Goal: Information Seeking & Learning: Understand process/instructions

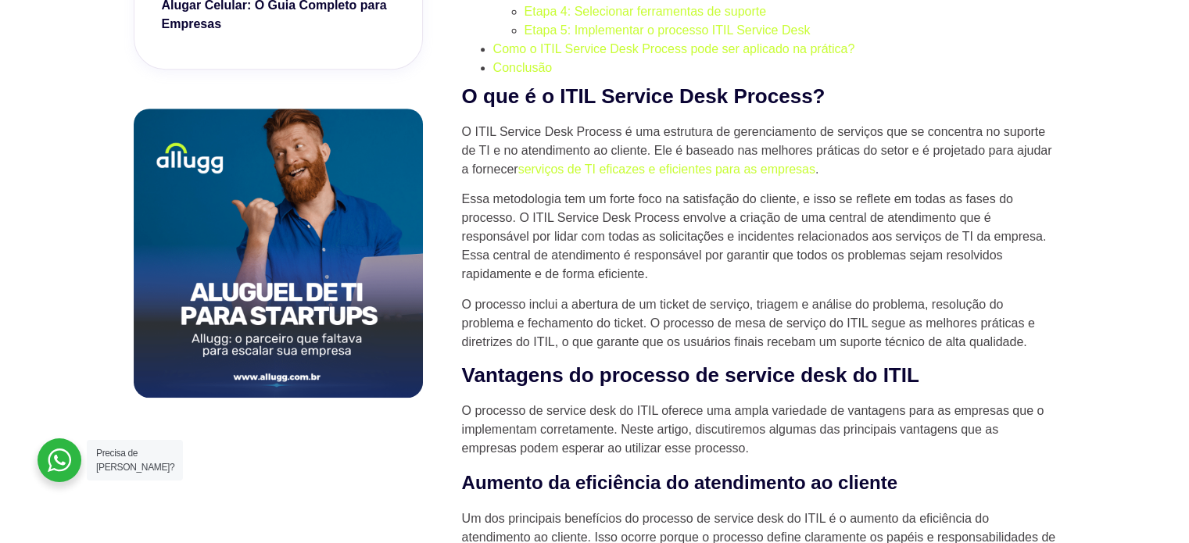
scroll to position [1016, 0]
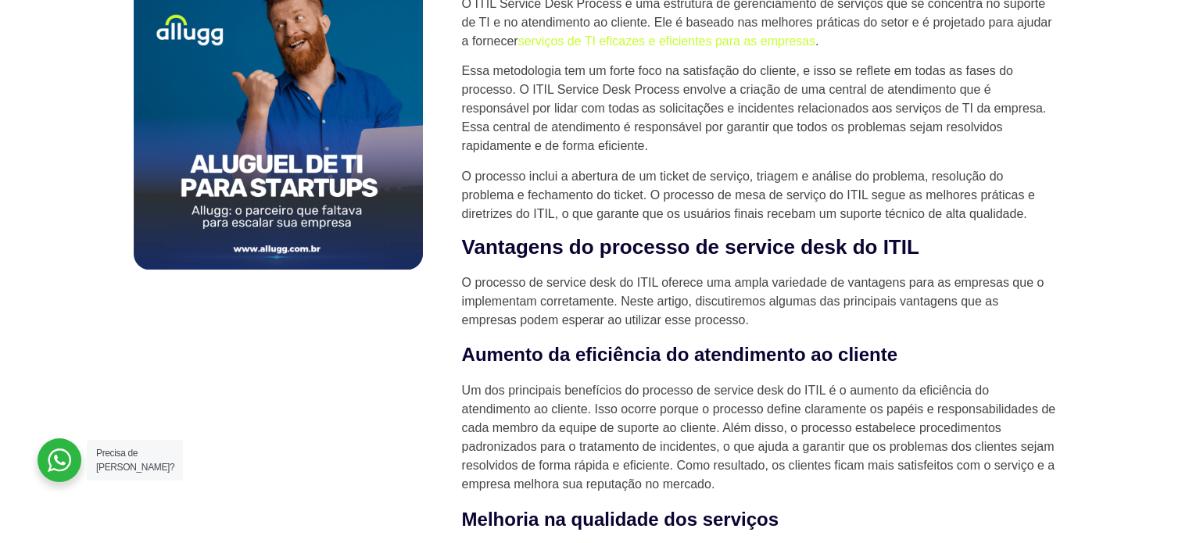
click at [582, 179] on p "O processo inclui a abertura de um ticket de serviço, triagem e análise do prob…" at bounding box center [759, 195] width 594 height 56
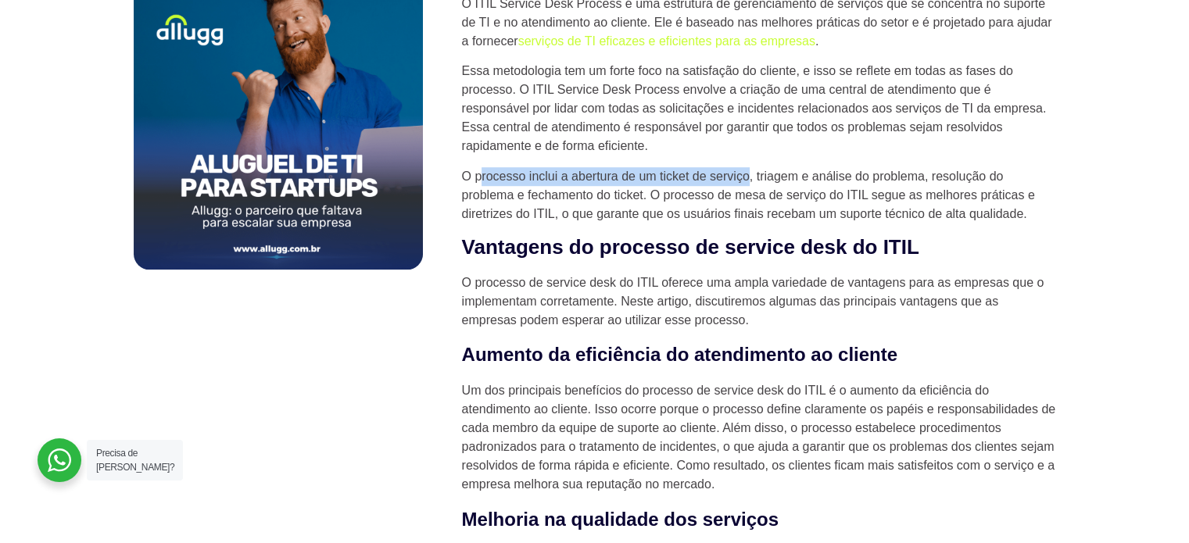
drag, startPoint x: 747, startPoint y: 174, endPoint x: 478, endPoint y: 184, distance: 269.1
click at [478, 184] on p "O processo inclui a abertura de um ticket de serviço, triagem e análise do prob…" at bounding box center [759, 195] width 594 height 56
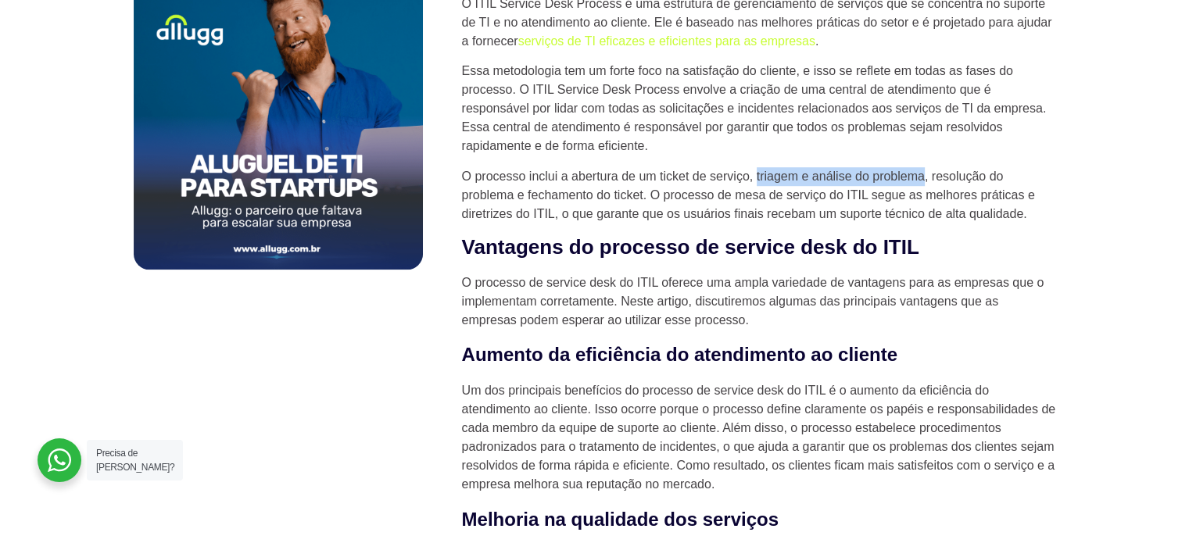
drag, startPoint x: 754, startPoint y: 177, endPoint x: 923, endPoint y: 177, distance: 168.1
click at [923, 177] on p "O processo inclui a abertura de um ticket de serviço, triagem e análise do prob…" at bounding box center [759, 195] width 594 height 56
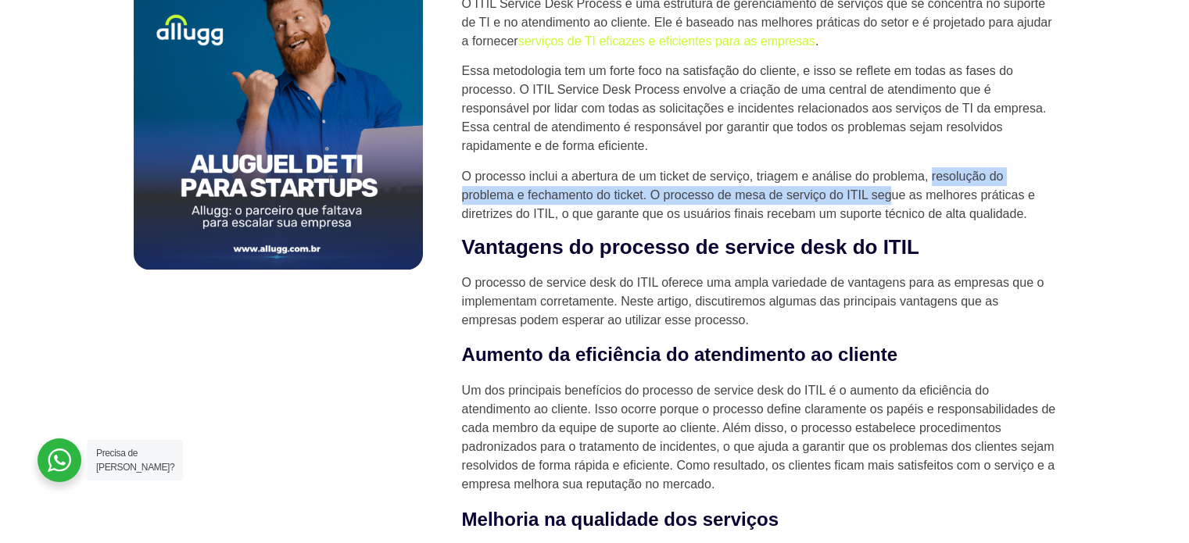
drag, startPoint x: 932, startPoint y: 173, endPoint x: 893, endPoint y: 190, distance: 42.7
click at [893, 190] on p "O processo inclui a abertura de um ticket de serviço, triagem e análise do prob…" at bounding box center [759, 195] width 594 height 56
click at [775, 188] on p "O processo inclui a abertura de um ticket de serviço, triagem e análise do prob…" at bounding box center [759, 195] width 594 height 56
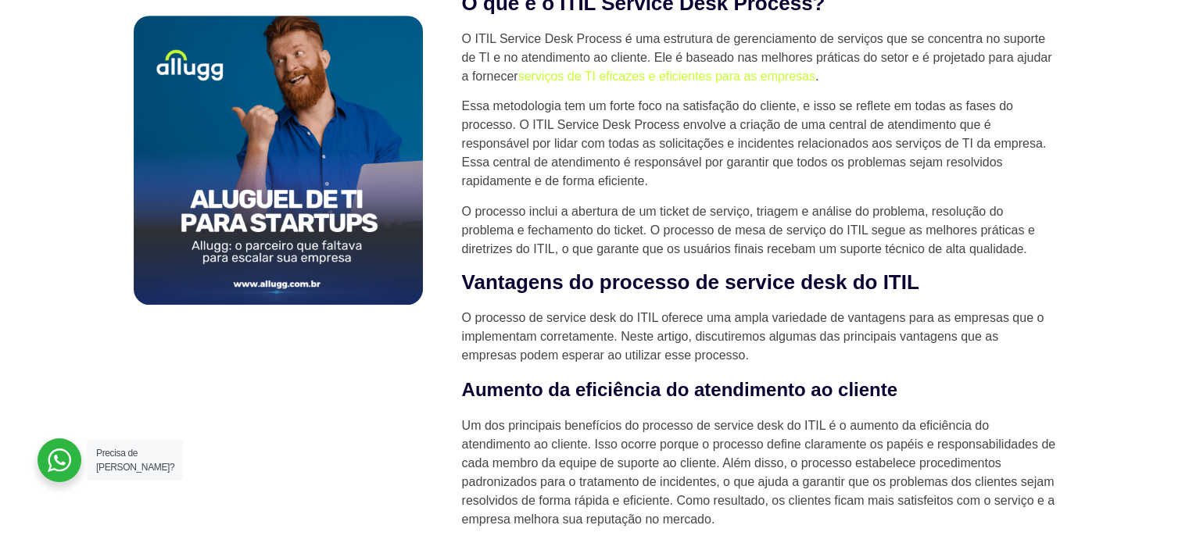
scroll to position [938, 0]
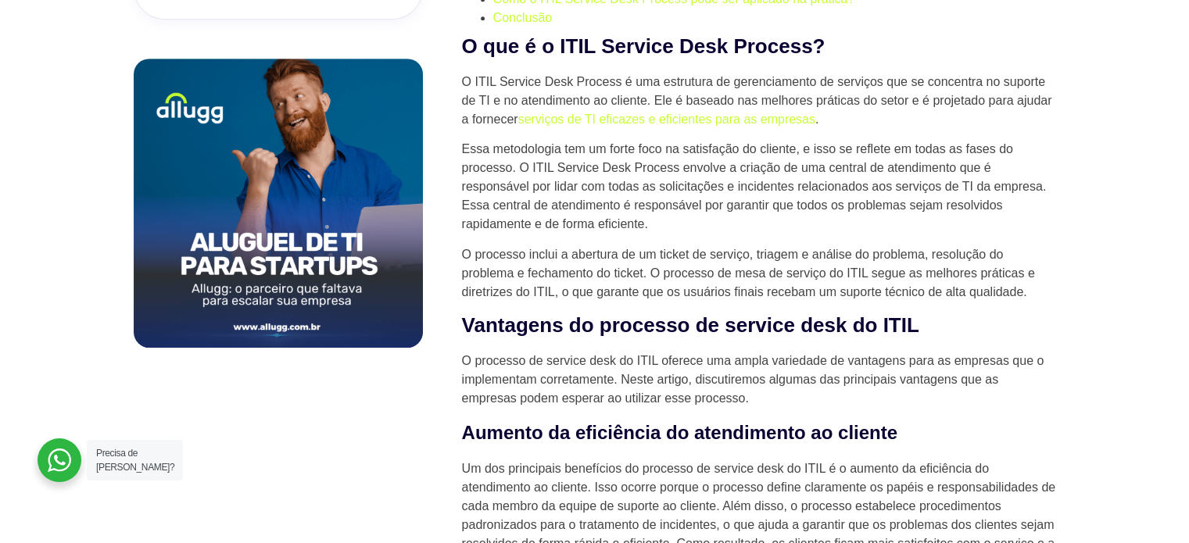
click at [500, 256] on p "O processo inclui a abertura de um ticket de serviço, triagem e análise do prob…" at bounding box center [759, 273] width 594 height 56
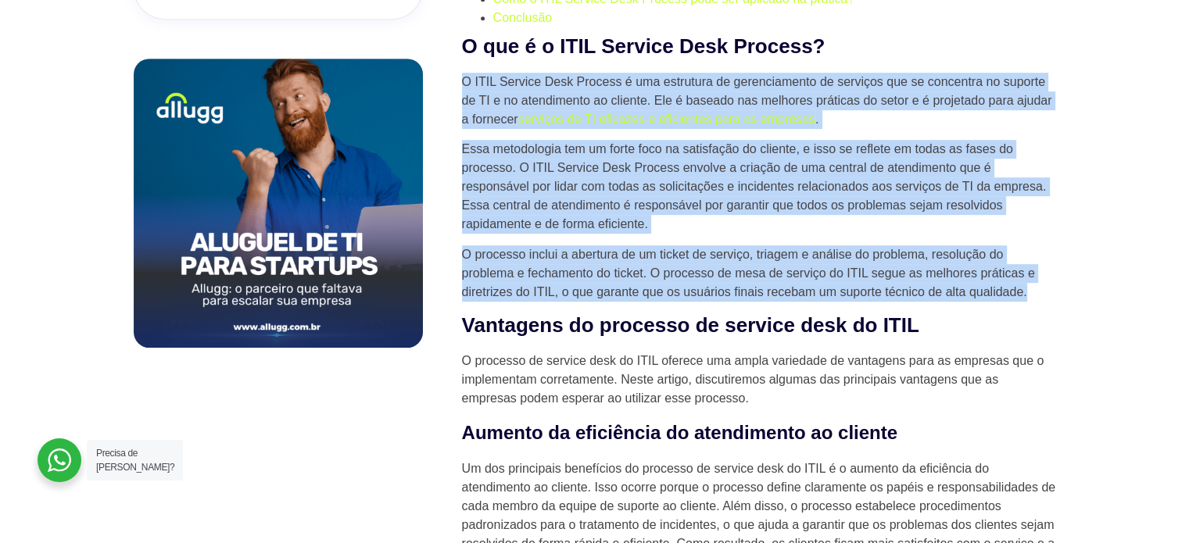
drag, startPoint x: 458, startPoint y: 81, endPoint x: 1036, endPoint y: 297, distance: 617.0
copy div "L IPSU Dolorsi Amet Consect a eli seddoeius te incididuntutl et dolorema ali en…"
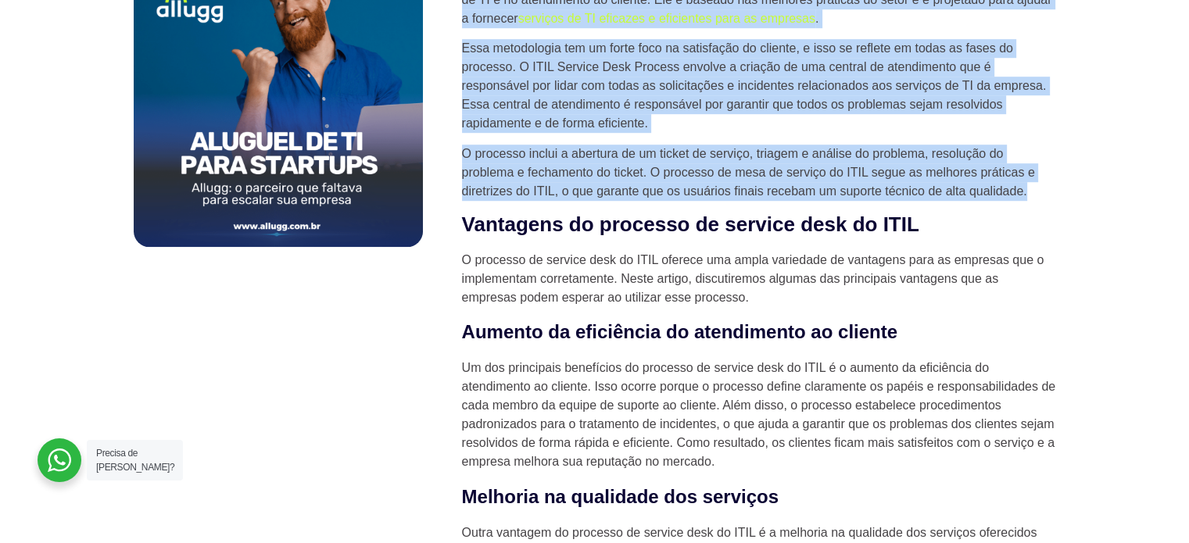
scroll to position [1095, 0]
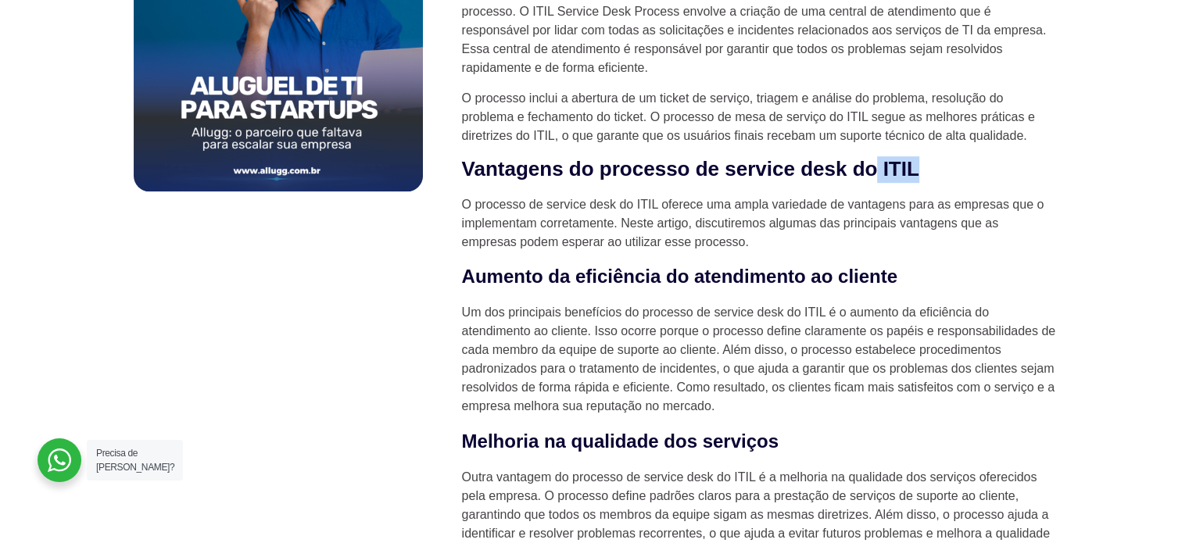
drag, startPoint x: 923, startPoint y: 171, endPoint x: 879, endPoint y: 170, distance: 44.6
click at [879, 170] on h2 "Vantagens do processo de service desk do ITIL" at bounding box center [759, 169] width 594 height 27
click at [751, 212] on p "O processo de service desk do ITIL oferece uma ampla variedade de vantagens par…" at bounding box center [759, 223] width 594 height 56
click at [501, 202] on p "O processo de service desk do ITIL oferece uma ampla variedade de vantagens par…" at bounding box center [759, 223] width 594 height 56
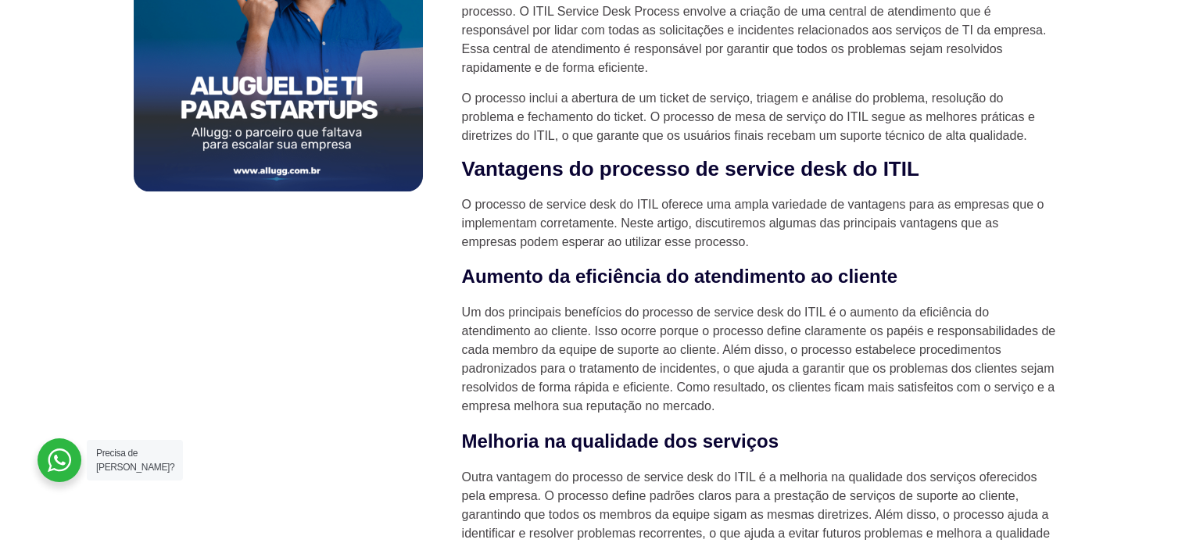
click at [566, 202] on p "O processo de service desk do ITIL oferece uma ampla variedade de vantagens par…" at bounding box center [759, 223] width 594 height 56
drag, startPoint x: 566, startPoint y: 202, endPoint x: 611, endPoint y: 204, distance: 44.6
click at [567, 203] on p "O processo de service desk do ITIL oferece uma ampla variedade de vantagens par…" at bounding box center [759, 223] width 594 height 56
click at [612, 204] on p "O processo de service desk do ITIL oferece uma ampla variedade de vantagens par…" at bounding box center [759, 223] width 594 height 56
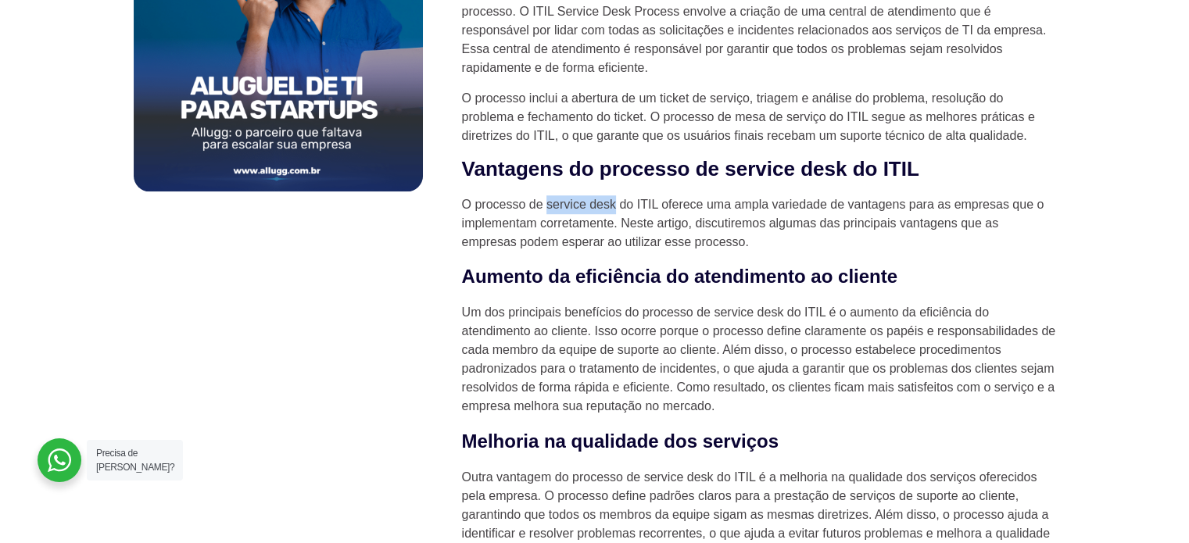
drag, startPoint x: 546, startPoint y: 203, endPoint x: 614, endPoint y: 203, distance: 68.0
click at [614, 203] on p "O processo de service desk do ITIL oferece uma ampla variedade de vantagens par…" at bounding box center [759, 223] width 594 height 56
click at [484, 284] on h3 "Aumento da eficiência do atendimento ao cliente" at bounding box center [759, 277] width 594 height 28
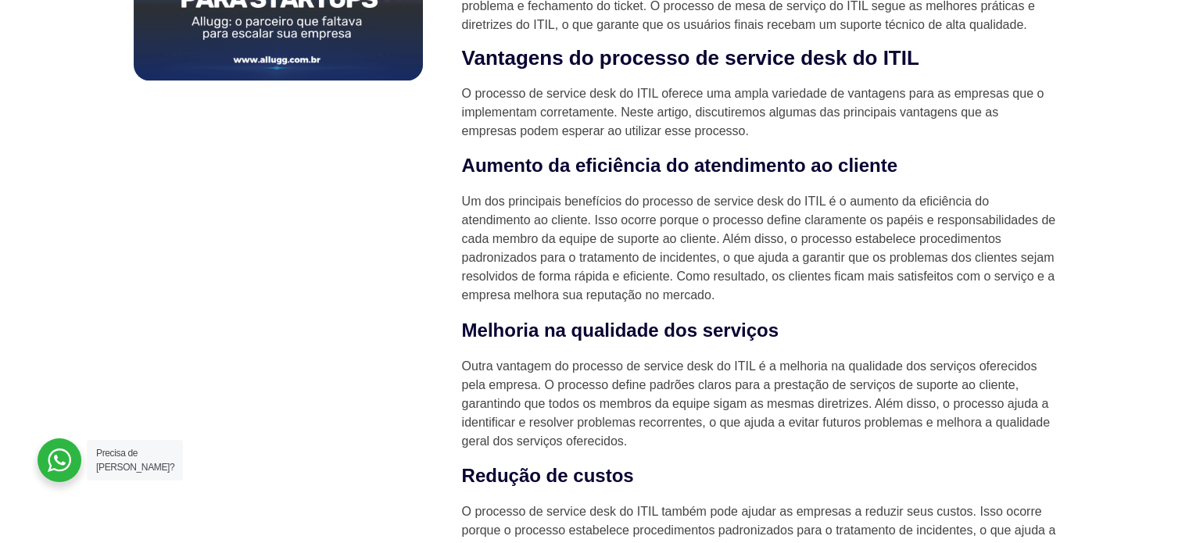
scroll to position [1251, 0]
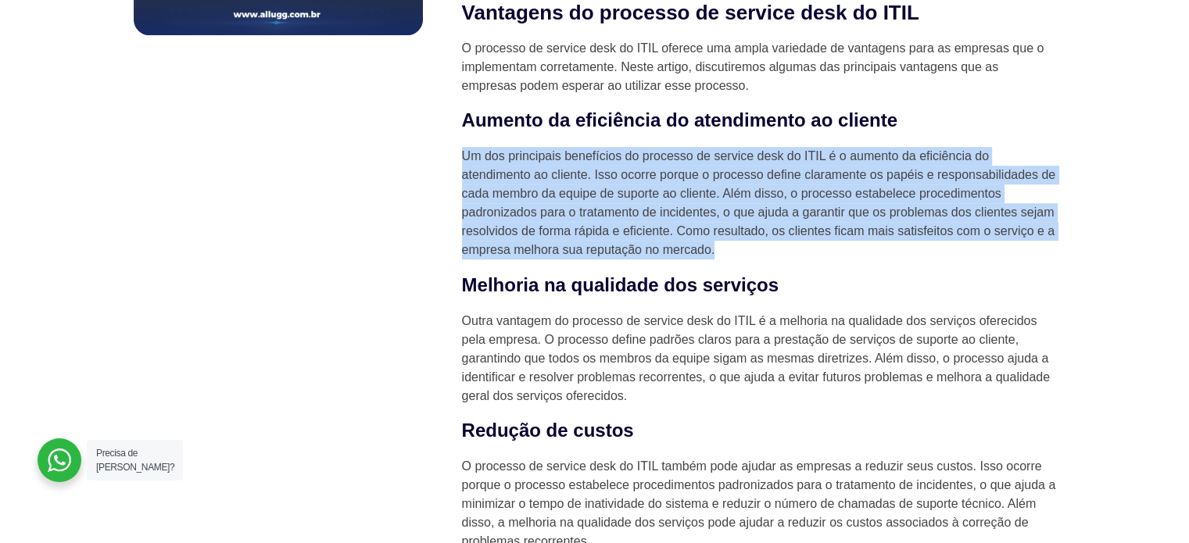
drag, startPoint x: 460, startPoint y: 157, endPoint x: 743, endPoint y: 248, distance: 297.2
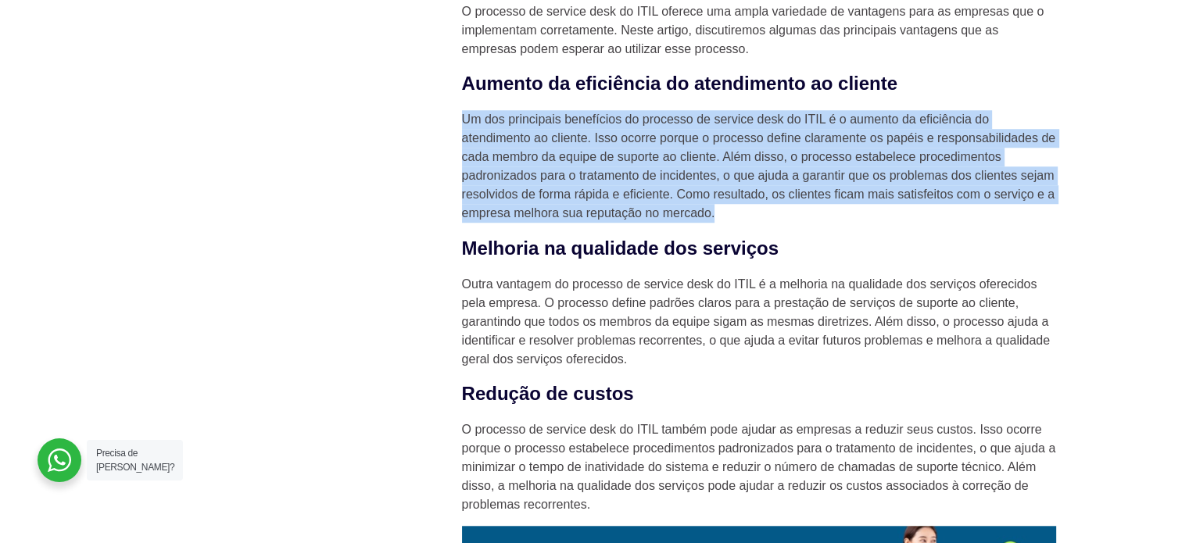
scroll to position [1407, 0]
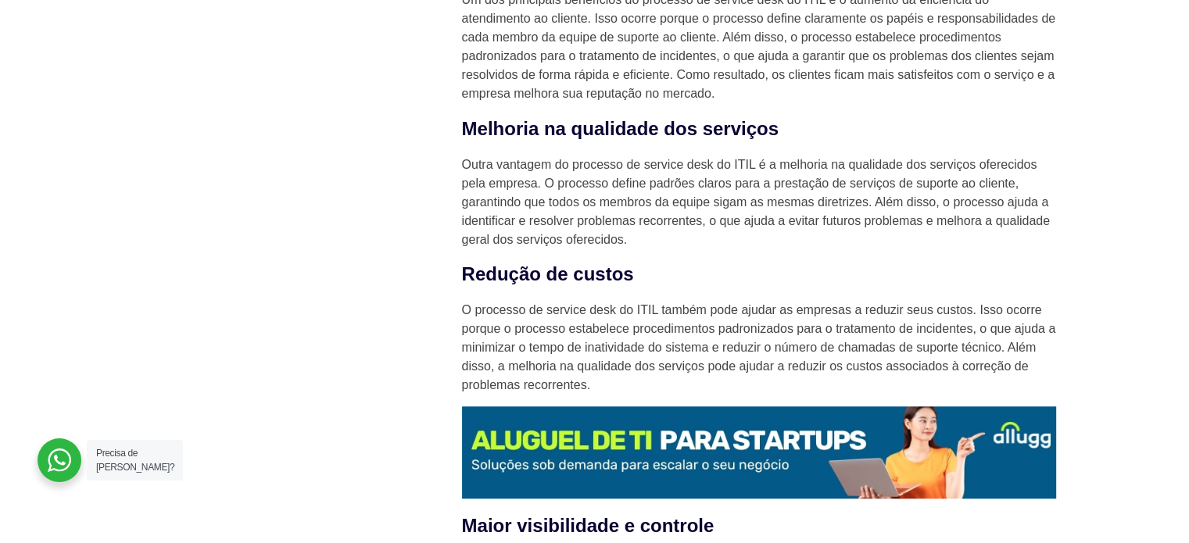
click at [761, 194] on p "Outra vantagem do processo de service desk do ITIL é a melhoria na qualidade do…" at bounding box center [759, 203] width 594 height 94
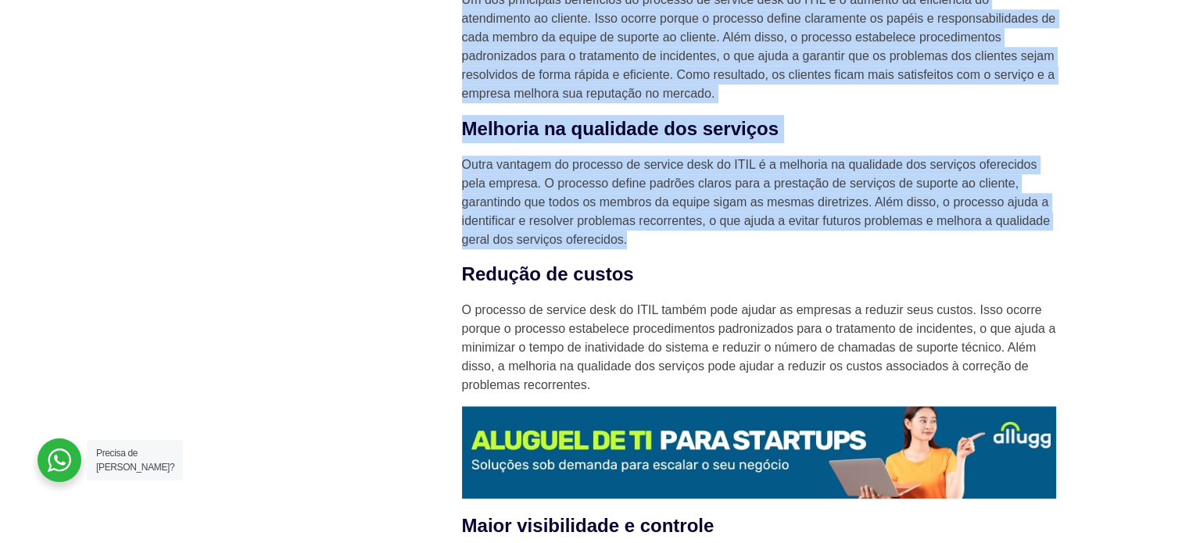
drag, startPoint x: 626, startPoint y: 241, endPoint x: 447, endPoint y: 159, distance: 197.0
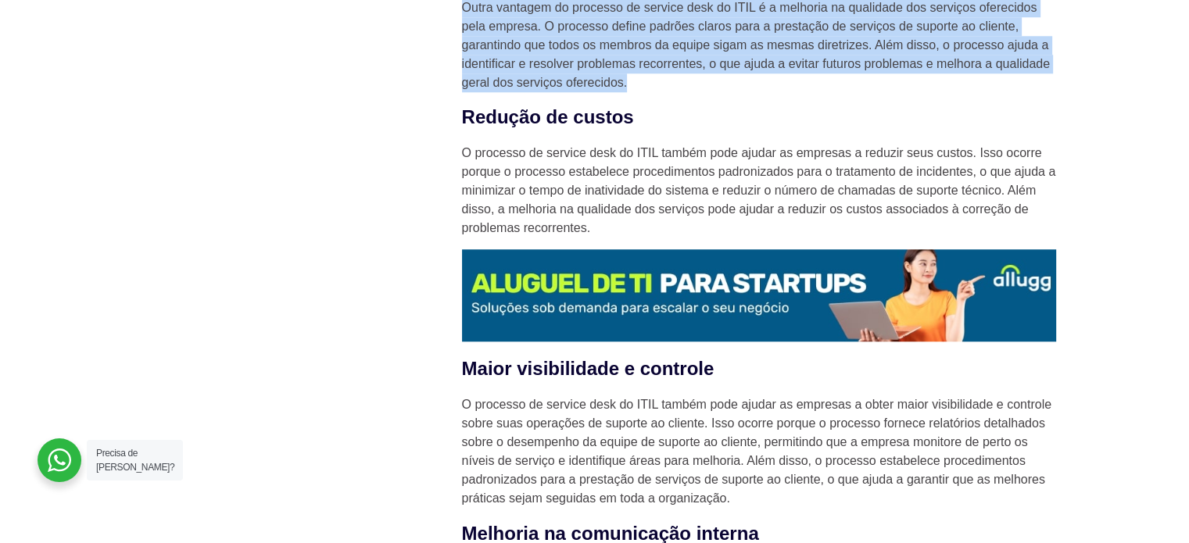
scroll to position [1564, 0]
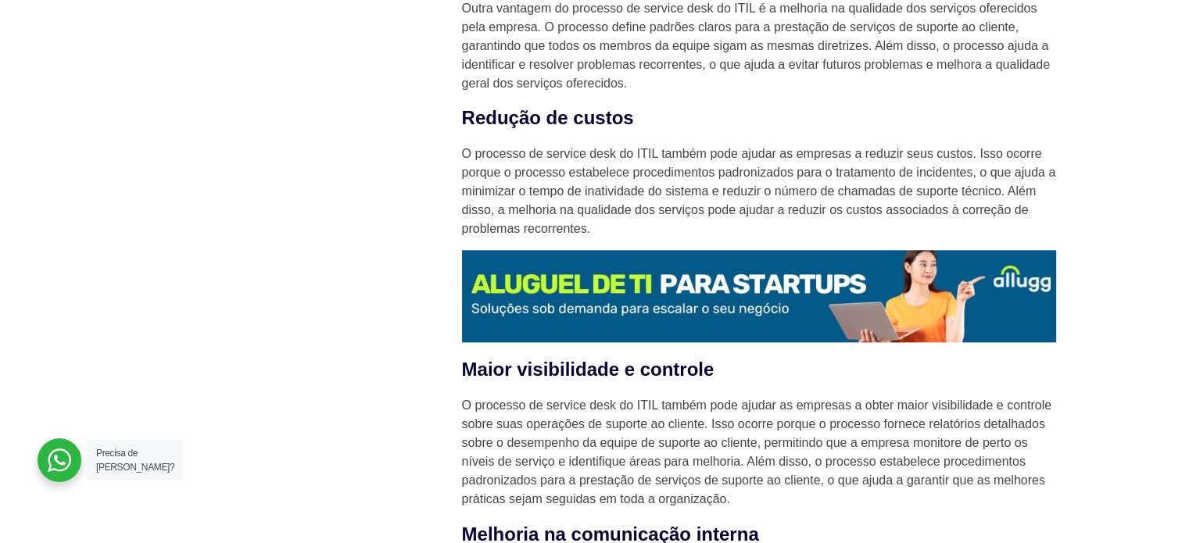
click at [515, 181] on p "O processo de service desk do ITIL também pode ajudar as empresas a reduzir seu…" at bounding box center [759, 192] width 594 height 94
click at [747, 170] on p "O processo de service desk do ITIL também pode ajudar as empresas a reduzir seu…" at bounding box center [759, 192] width 594 height 94
click at [741, 168] on p "O processo de service desk do ITIL também pode ajudar as empresas a reduzir seu…" at bounding box center [759, 192] width 594 height 94
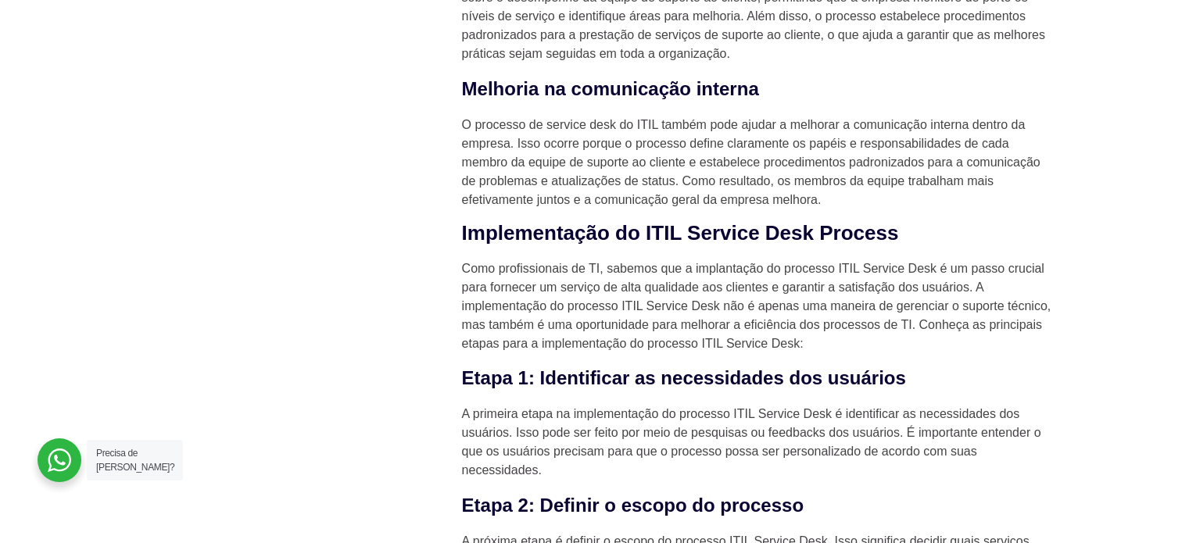
scroll to position [2033, 0]
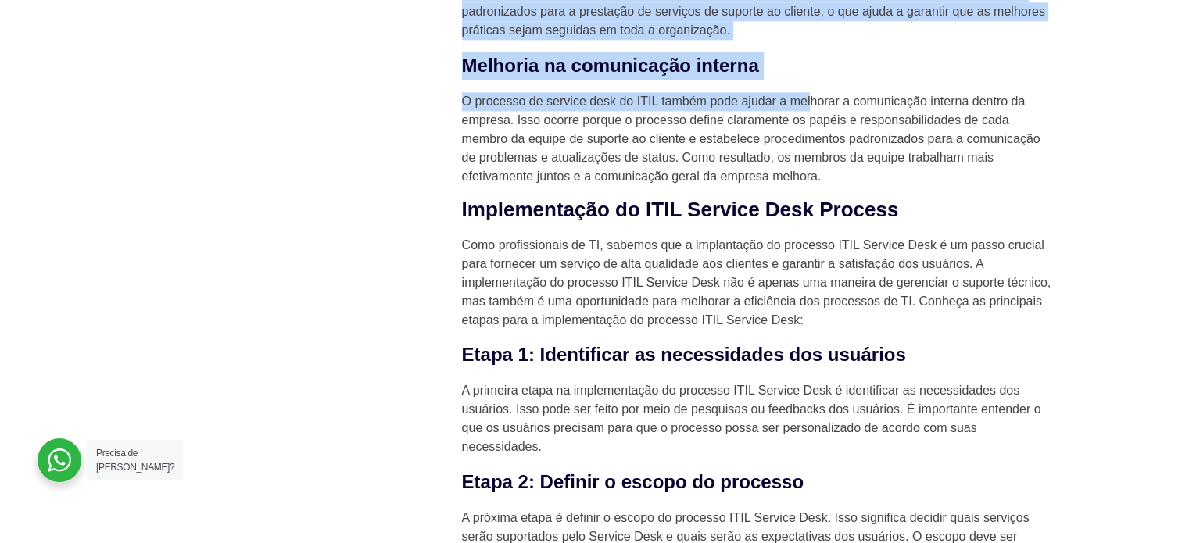
drag, startPoint x: 450, startPoint y: 64, endPoint x: 809, endPoint y: 84, distance: 359.4
click at [809, 84] on div "Novidades 10 certificações de TI mais valorizadas em 2025 HaaS como uma estraté…" at bounding box center [595, 117] width 938 height 3339
click at [790, 106] on p "O processo de service desk do ITIL também pode ajudar a melhorar a comunicação …" at bounding box center [759, 139] width 594 height 94
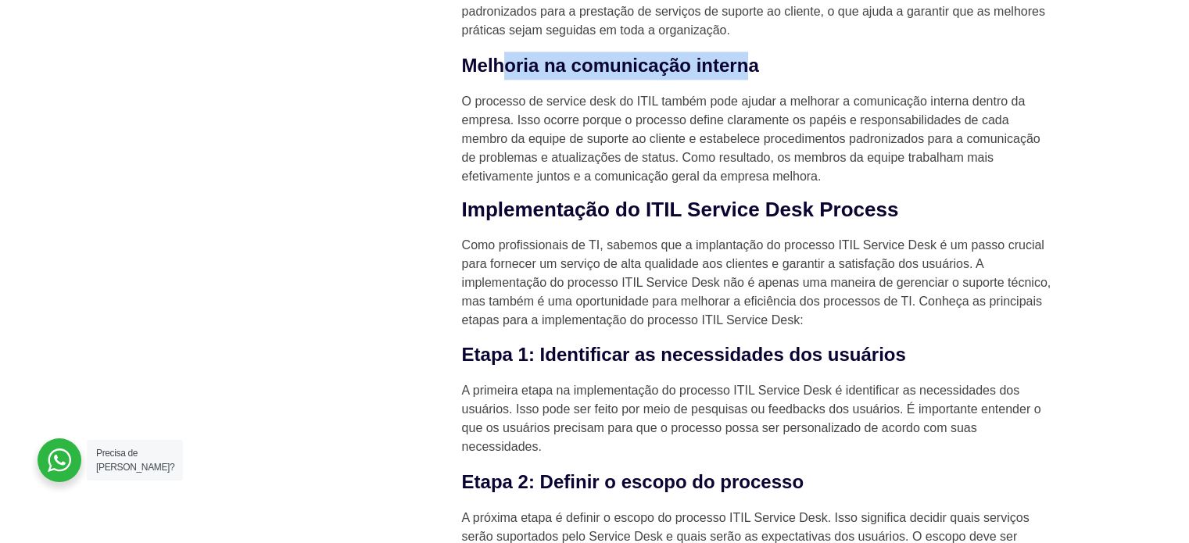
drag, startPoint x: 747, startPoint y: 65, endPoint x: 503, endPoint y: 68, distance: 243.9
click at [503, 68] on h3 "Melhoria na comunicação interna" at bounding box center [759, 66] width 594 height 28
click at [488, 96] on p "O processo de service desk do ITIL também pode ajudar a melhorar a comunicação …" at bounding box center [759, 139] width 594 height 94
click at [473, 99] on p "O processo de service desk do ITIL também pode ajudar a melhorar a comunicação …" at bounding box center [759, 139] width 594 height 94
click at [468, 100] on p "O processo de service desk do ITIL também pode ajudar a melhorar a comunicação …" at bounding box center [759, 139] width 594 height 94
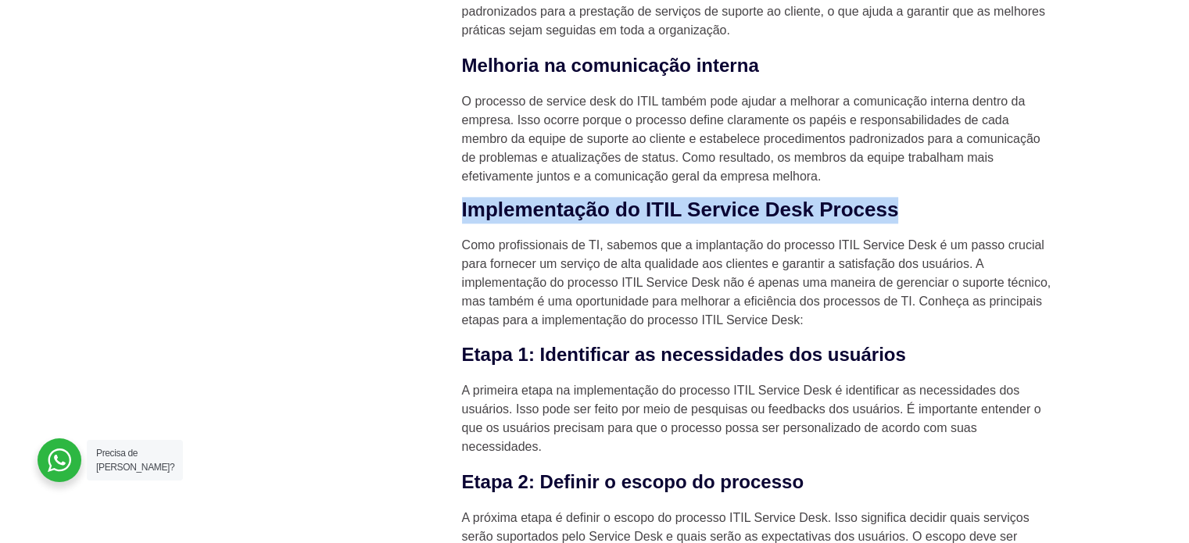
drag, startPoint x: 459, startPoint y: 198, endPoint x: 912, endPoint y: 198, distance: 452.7
click at [912, 198] on div "ITIL Service Desk Process: o que é e como aplicar Se você está procurando manei…" at bounding box center [759, 117] width 610 height 3339
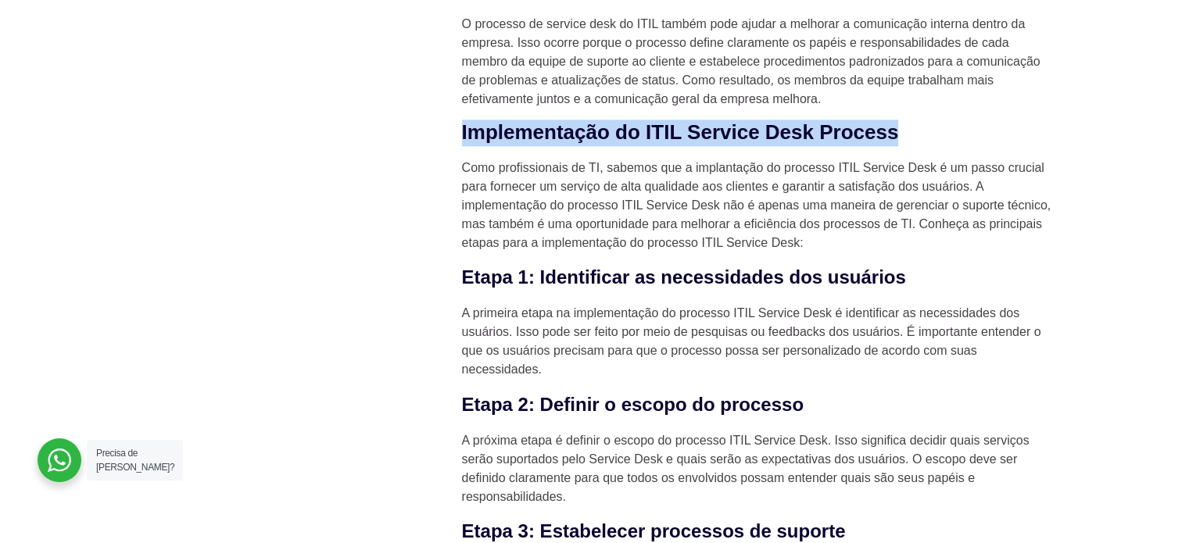
scroll to position [2111, 0]
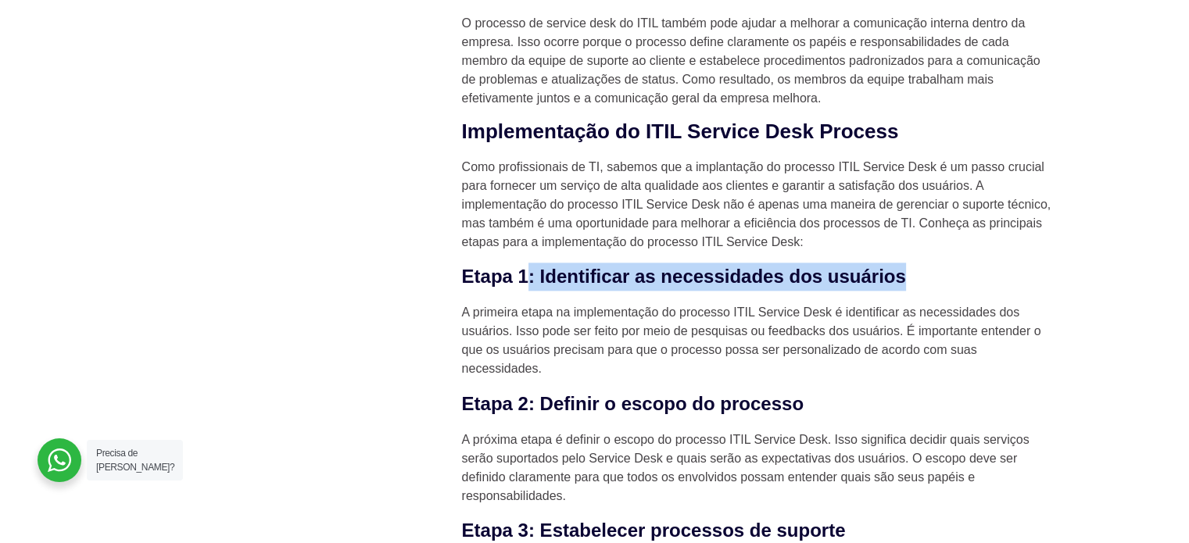
drag, startPoint x: 529, startPoint y: 283, endPoint x: 979, endPoint y: 272, distance: 449.7
click at [979, 272] on h3 "Etapa 1: Identificar as necessidades dos usuários" at bounding box center [759, 277] width 594 height 28
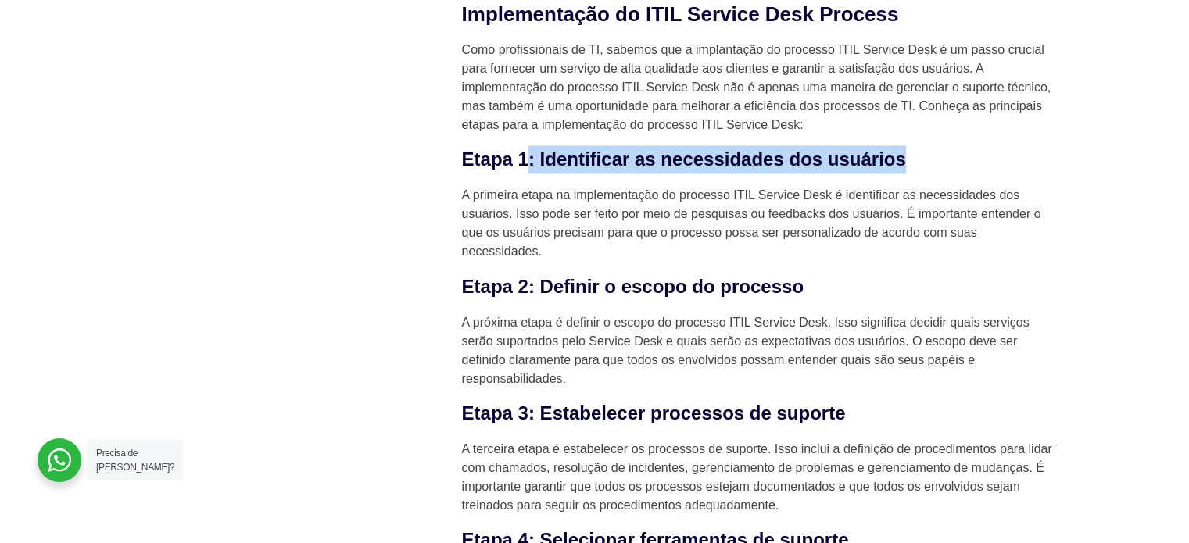
scroll to position [2267, 0]
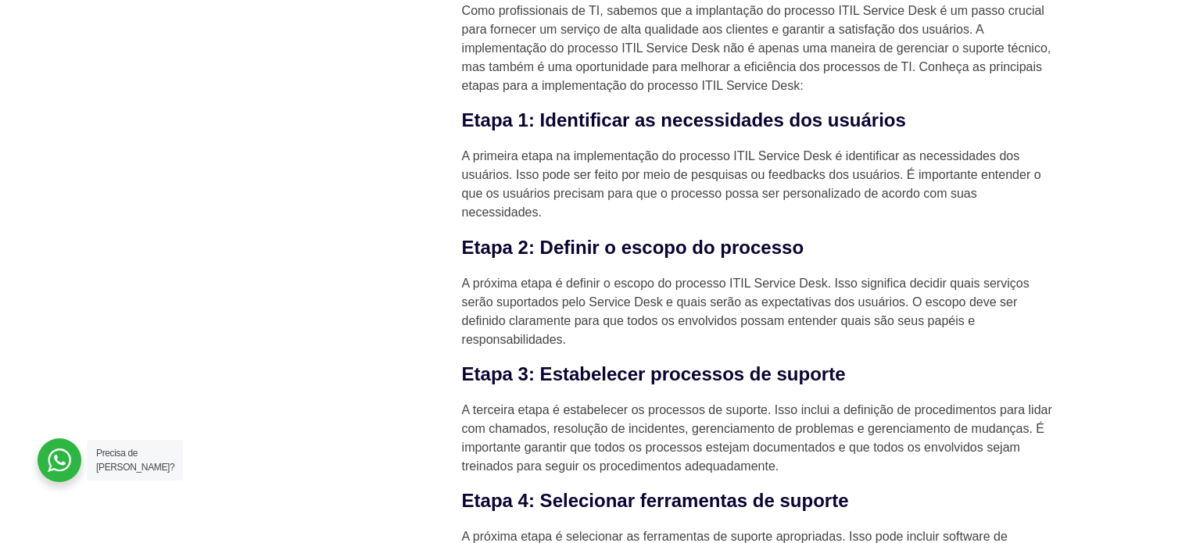
click at [723, 250] on h3 "Etapa 2: Definir o escopo do processo" at bounding box center [759, 248] width 594 height 28
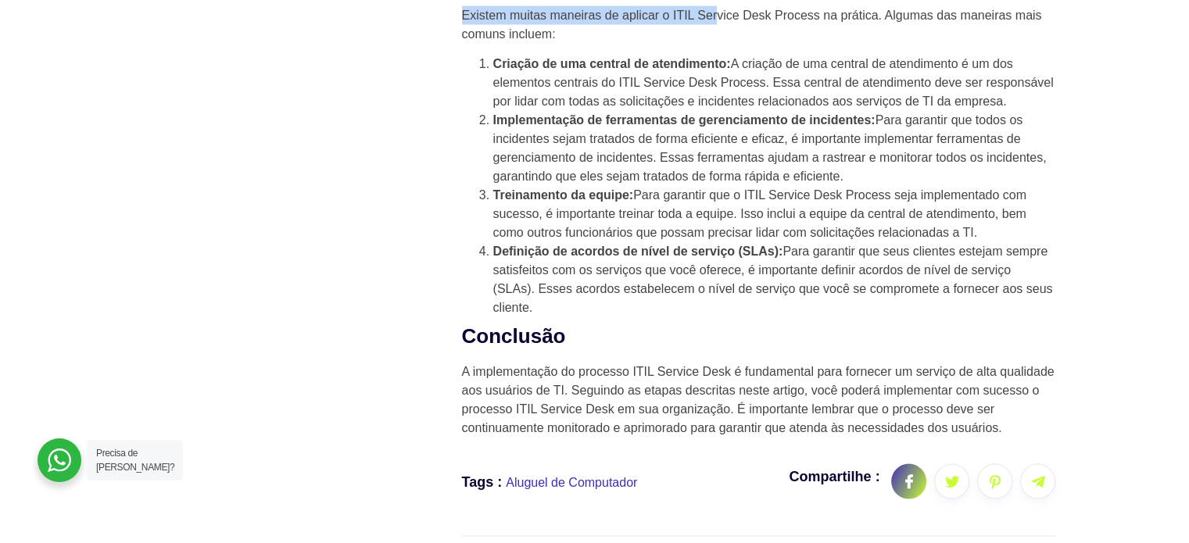
scroll to position [2623, 0]
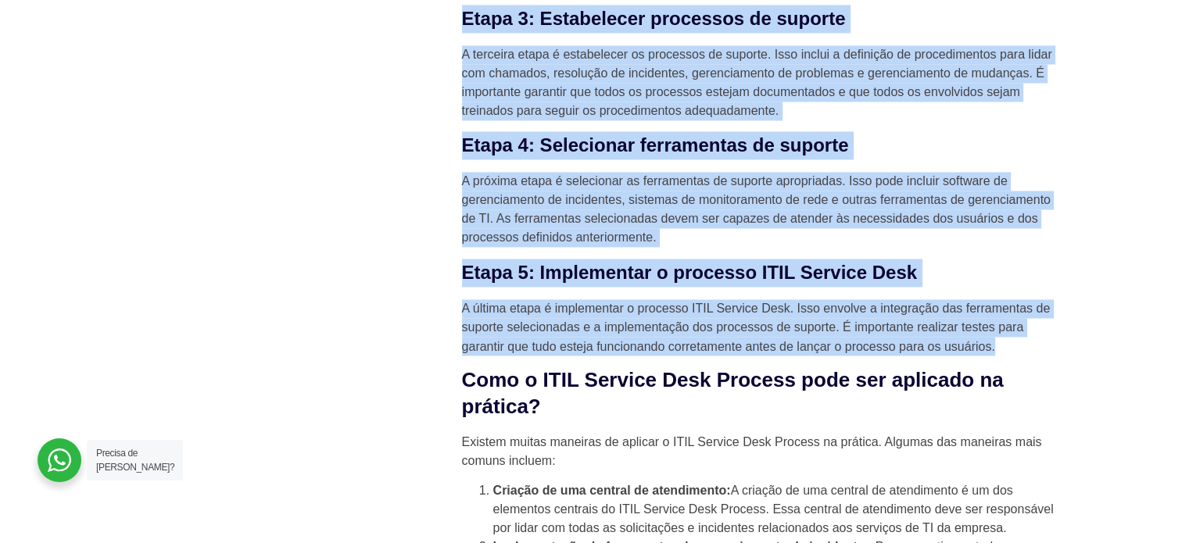
drag, startPoint x: 464, startPoint y: 130, endPoint x: 1056, endPoint y: 343, distance: 629.1
copy div "loremipsumdo si AMET Consect Adip Elitsed Doei temporincidid ut LA, etdolor mag…"
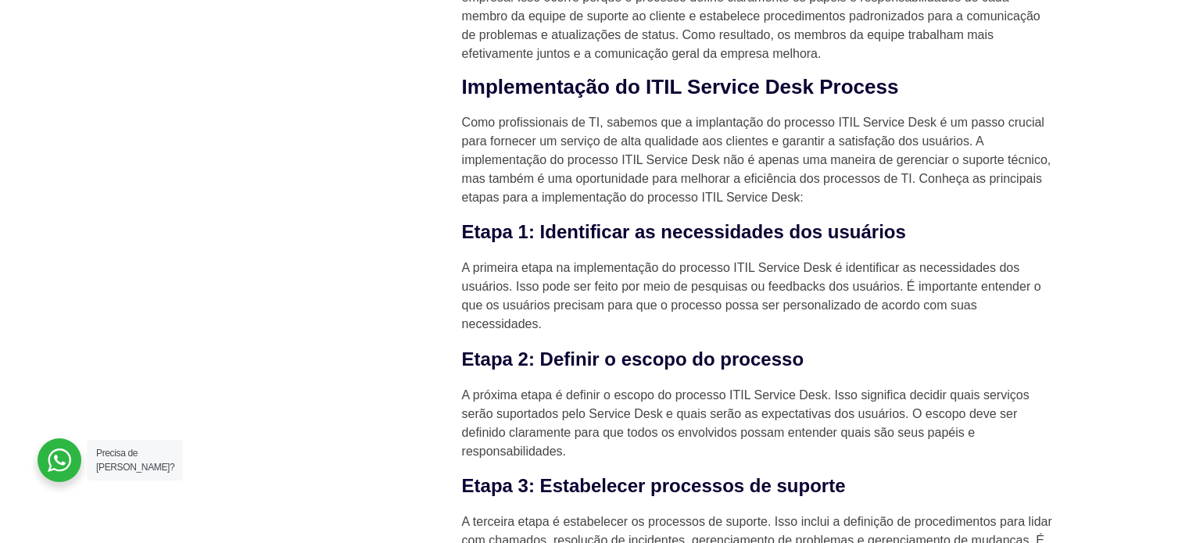
scroll to position [2154, 0]
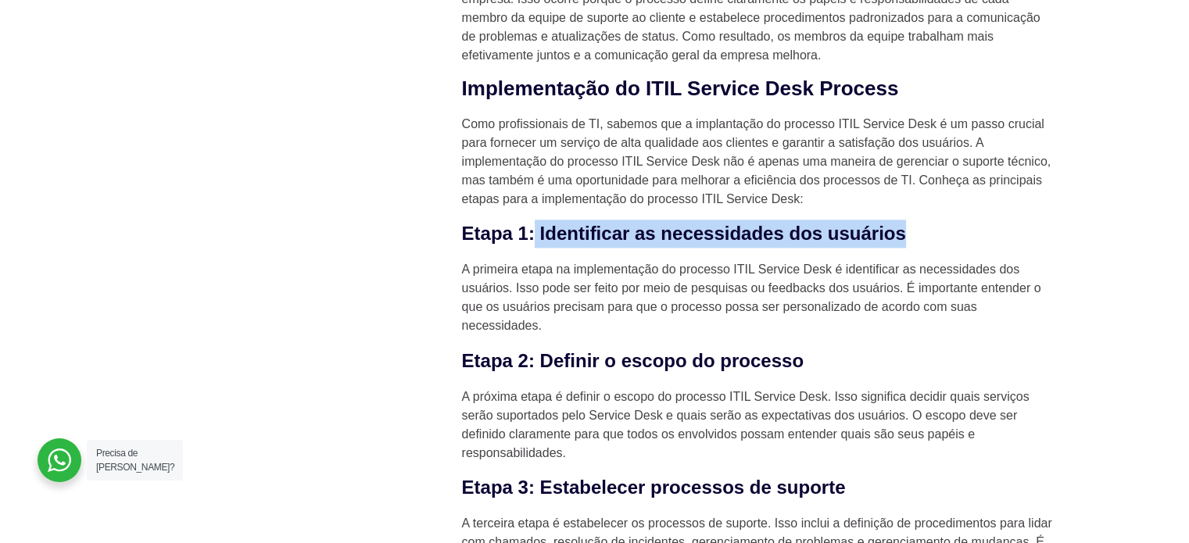
drag, startPoint x: 533, startPoint y: 227, endPoint x: 940, endPoint y: 228, distance: 407.3
click at [940, 228] on h3 "Etapa 1: Identificar as necessidades dos usuários" at bounding box center [759, 234] width 594 height 28
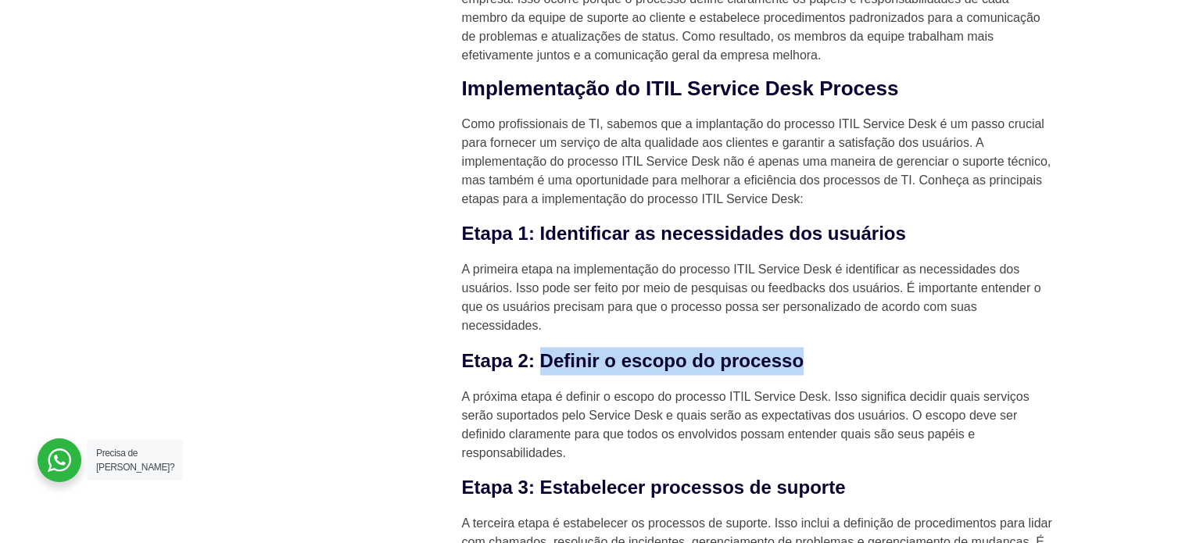
drag, startPoint x: 541, startPoint y: 360, endPoint x: 857, endPoint y: 364, distance: 315.9
click at [857, 364] on h3 "Etapa 2: Definir o escopo do processo" at bounding box center [759, 361] width 594 height 28
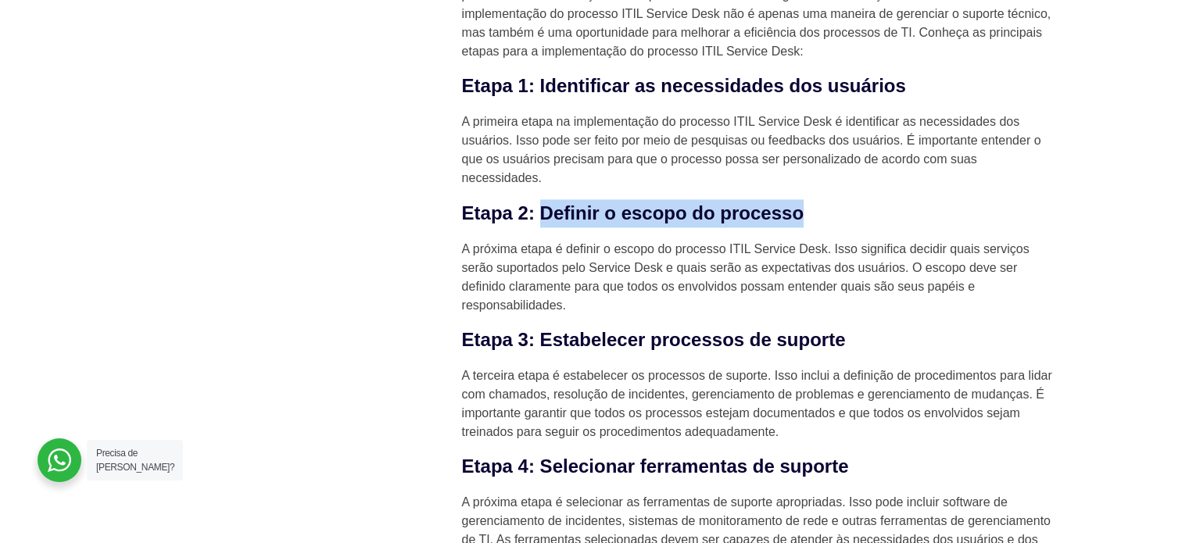
scroll to position [2310, 0]
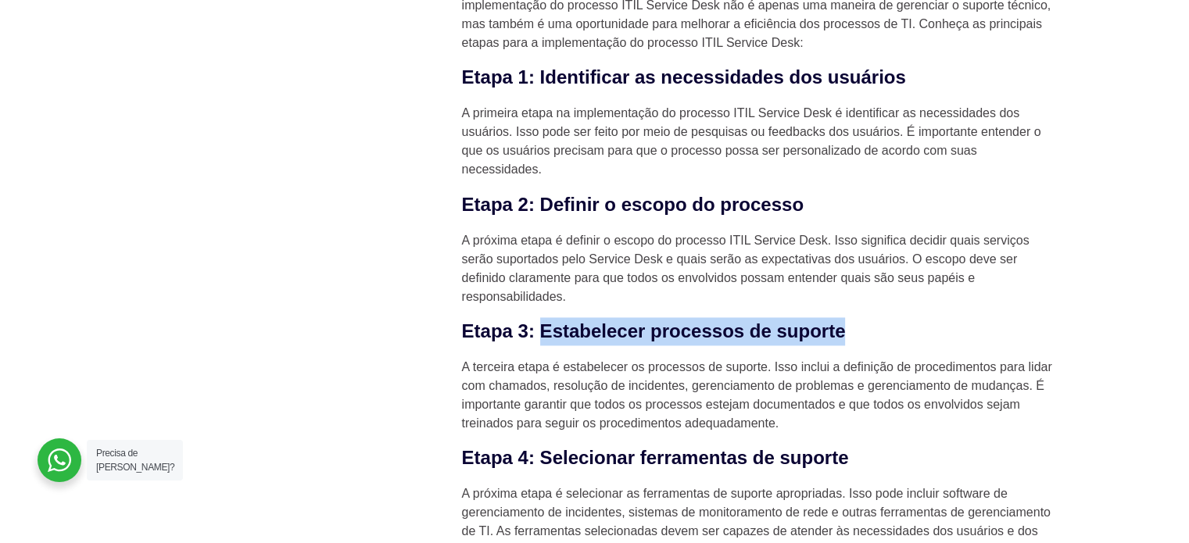
drag, startPoint x: 543, startPoint y: 328, endPoint x: 901, endPoint y: 327, distance: 357.3
click at [901, 327] on h3 "Etapa 3: Estabelecer processos de suporte" at bounding box center [759, 331] width 594 height 28
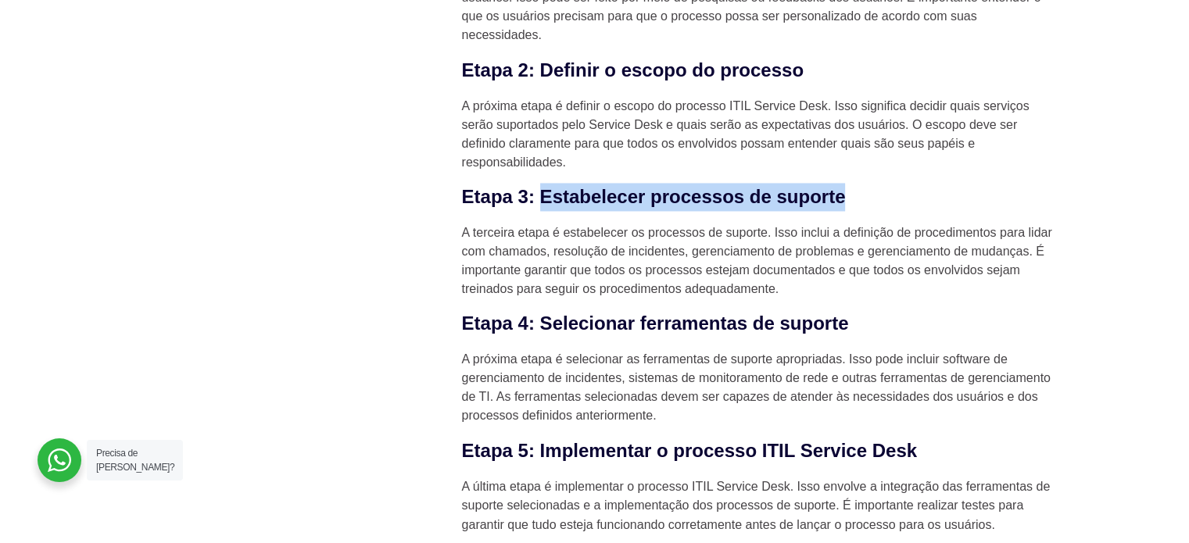
scroll to position [2467, 0]
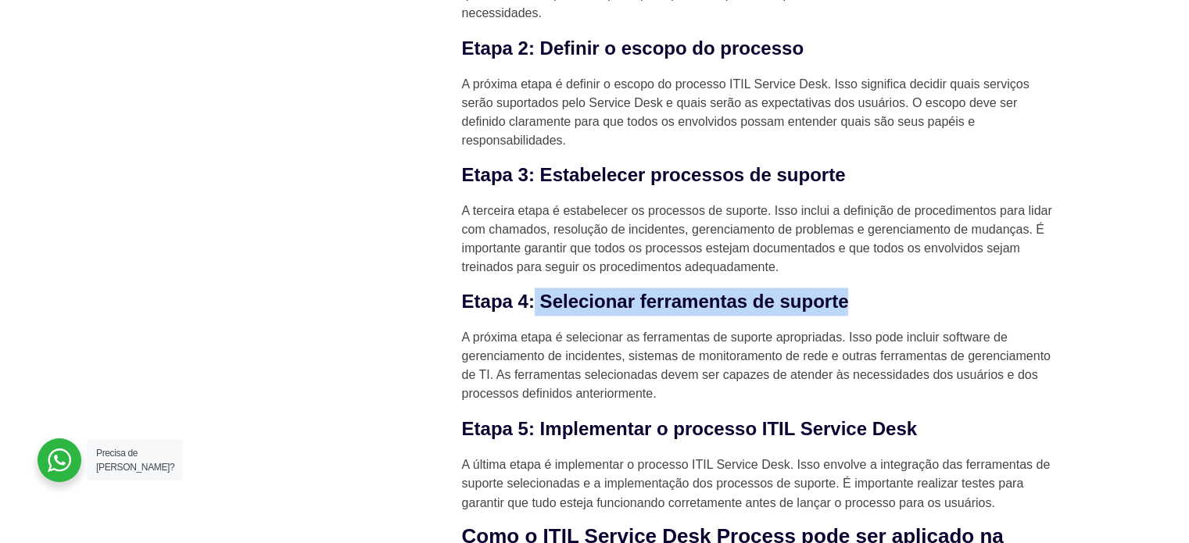
drag, startPoint x: 575, startPoint y: 296, endPoint x: 891, endPoint y: 304, distance: 315.9
click at [891, 304] on h3 "Etapa 4: Selecionar ferramentas de suporte" at bounding box center [759, 302] width 594 height 28
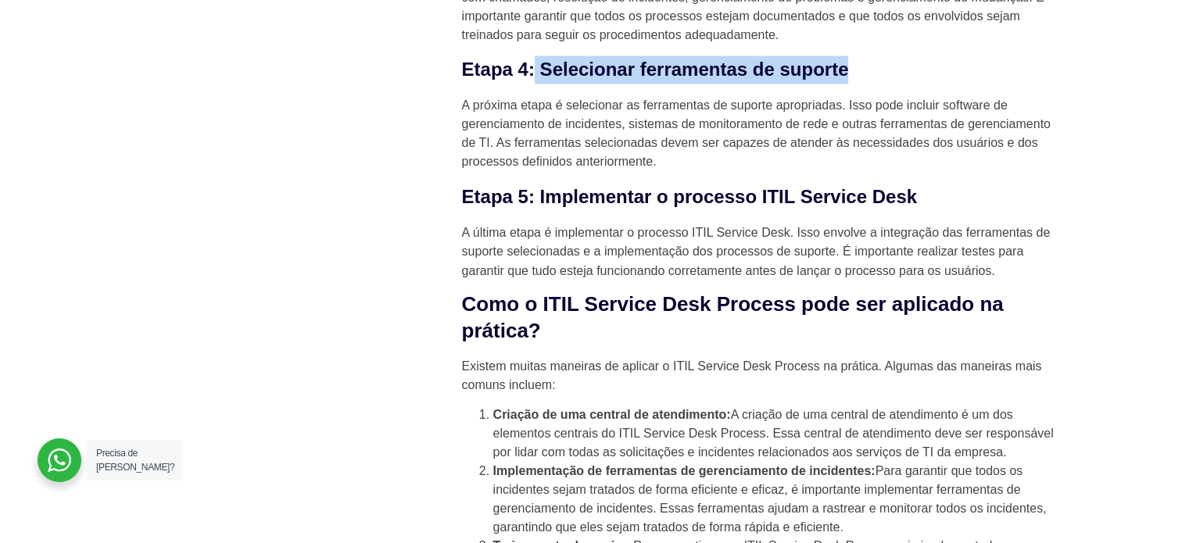
scroll to position [2701, 0]
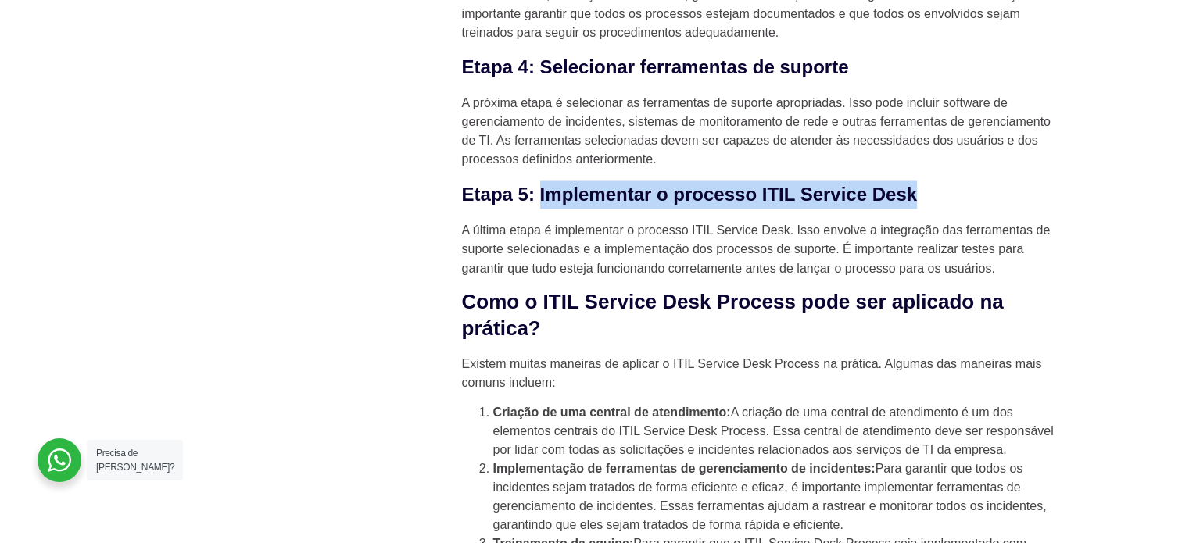
drag, startPoint x: 546, startPoint y: 189, endPoint x: 994, endPoint y: 174, distance: 448.2
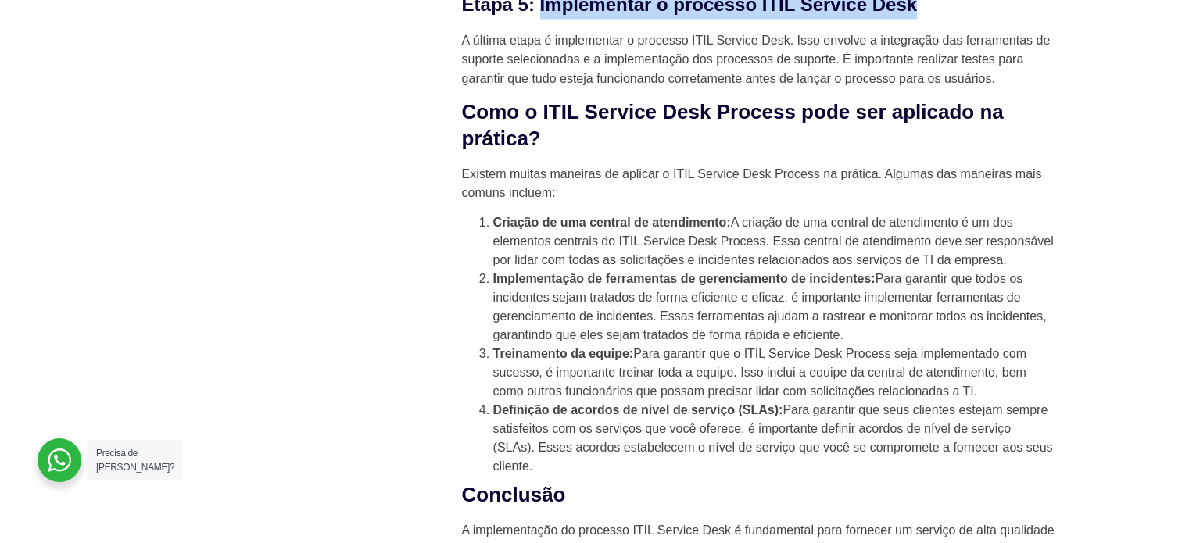
scroll to position [2936, 0]
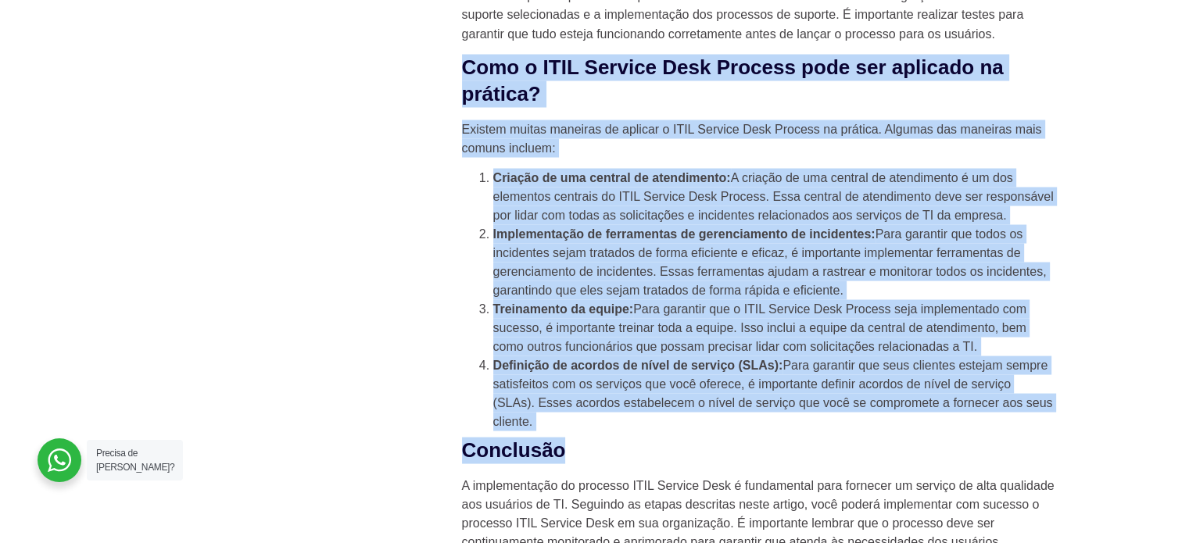
drag, startPoint x: 575, startPoint y: 431, endPoint x: 460, endPoint y: 77, distance: 371.3
click at [524, 278] on li "Implementação de ferramentas de gerenciamento de incidentes: Para garantir que …" at bounding box center [774, 261] width 563 height 75
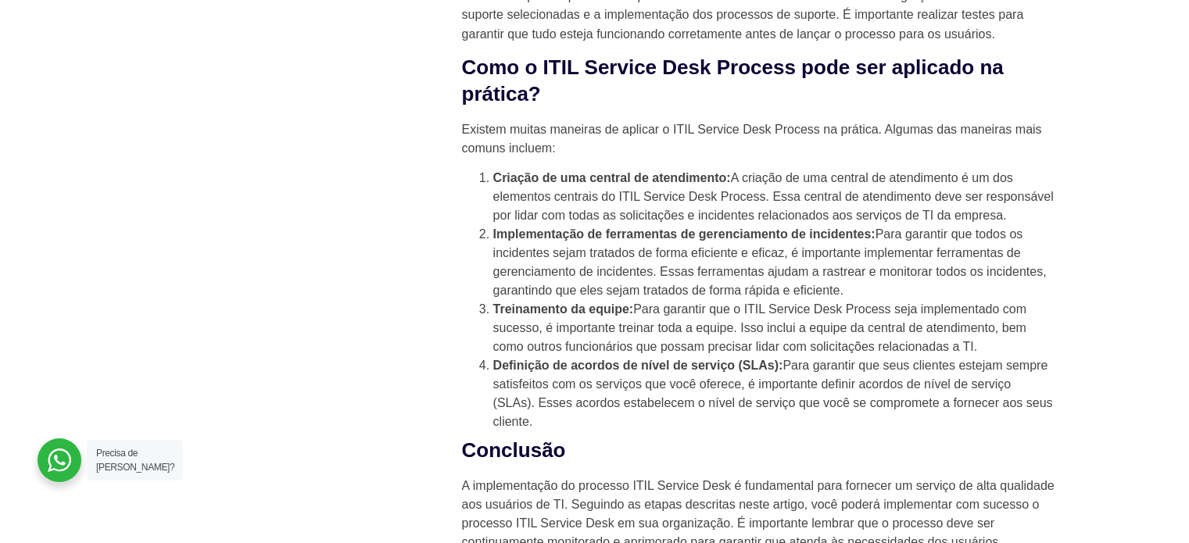
drag, startPoint x: 541, startPoint y: 420, endPoint x: 464, endPoint y: 69, distance: 359.3
copy div "Lore i DOLO Sitamet Cons Adipisc elit sed doeiusmo te incidid? Utlabor etdolo m…"
